Goal: Navigation & Orientation: Understand site structure

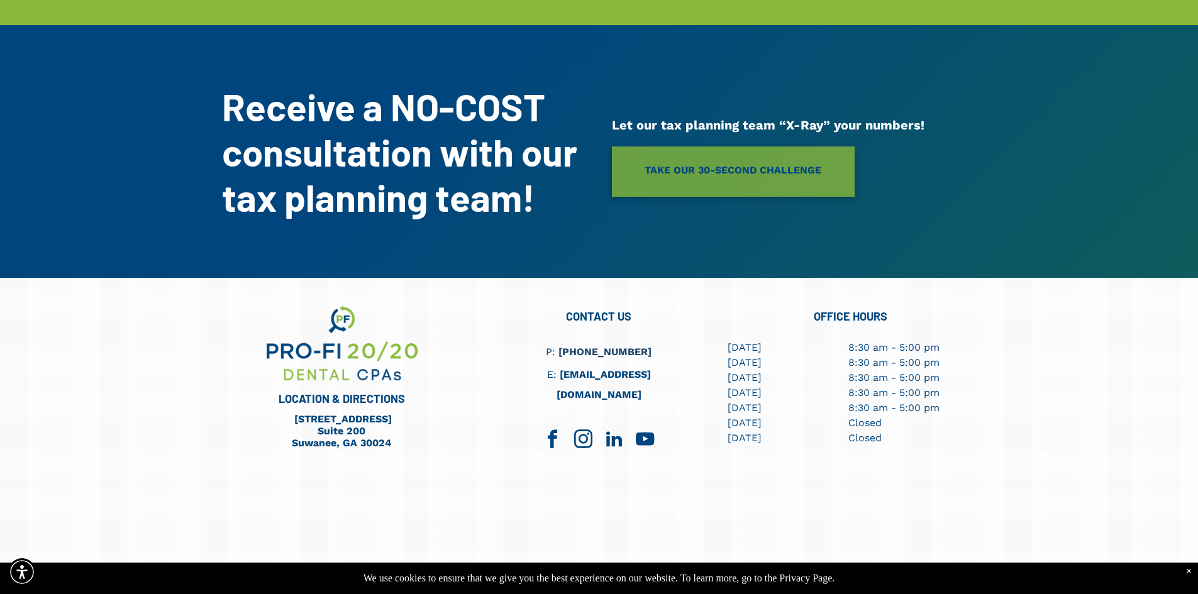
scroll to position [3360, 0]
